Goal: Navigation & Orientation: Find specific page/section

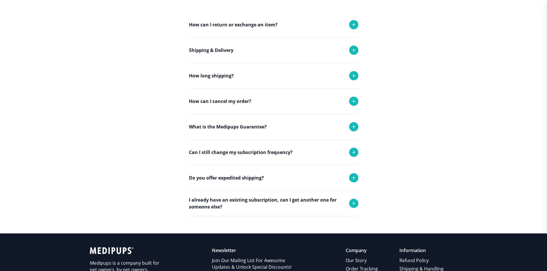
scroll to position [122, 0]
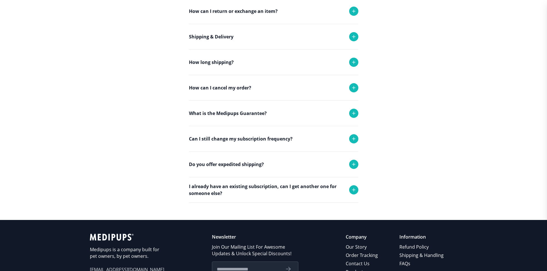
click at [268, 94] on div "How can I cancel my order?" at bounding box center [273, 87] width 169 height 25
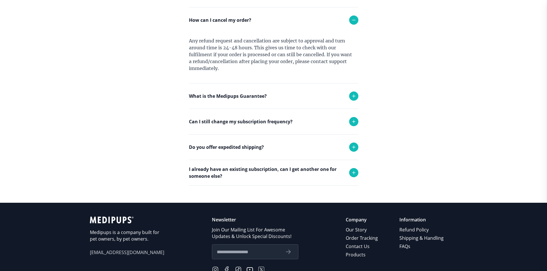
scroll to position [208, 0]
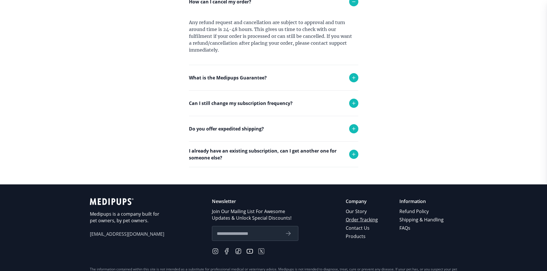
click at [356, 218] on link "Order Tracking" at bounding box center [362, 220] width 33 height 8
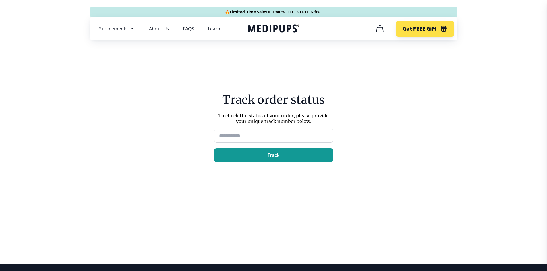
click at [161, 28] on link "About Us" at bounding box center [159, 29] width 20 height 6
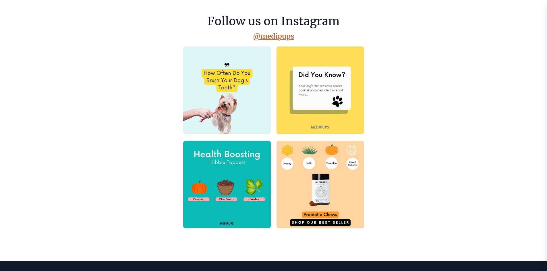
scroll to position [96, 0]
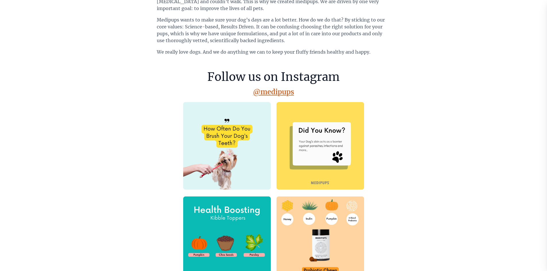
click at [312, 135] on img at bounding box center [321, 146] width 88 height 88
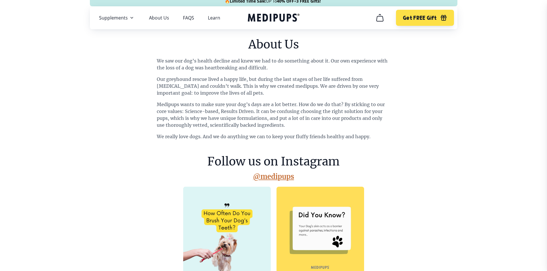
scroll to position [9, 0]
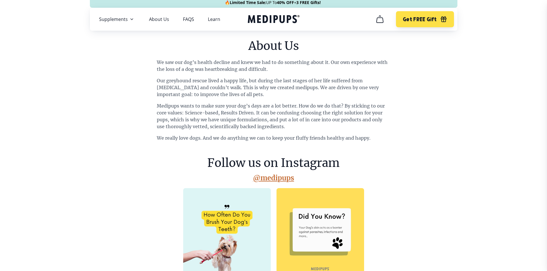
click at [380, 20] on icon "cart" at bounding box center [379, 19] width 9 height 9
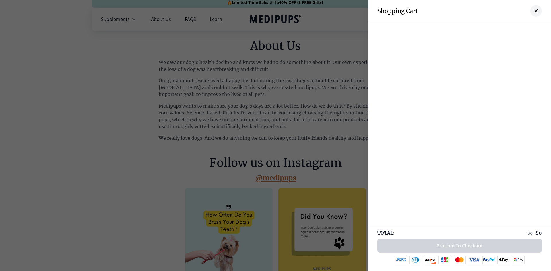
click at [535, 11] on icon "close-cart" at bounding box center [536, 10] width 3 height 3
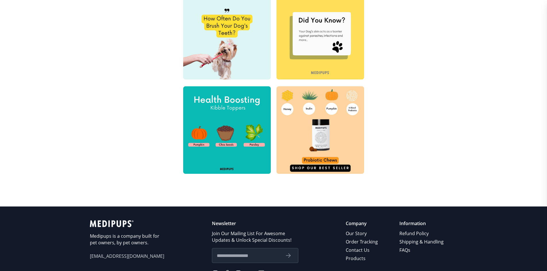
scroll to position [258, 0]
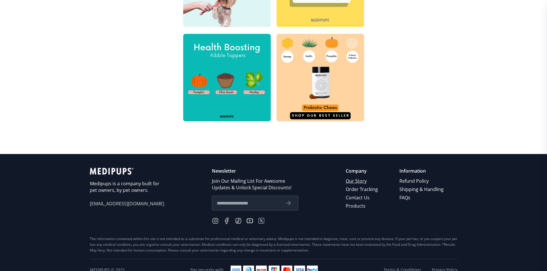
click at [366, 182] on link "Our Story" at bounding box center [362, 181] width 33 height 8
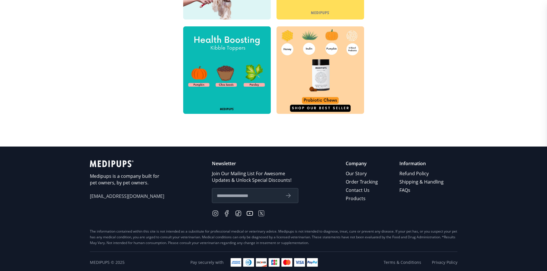
scroll to position [268, 0]
